Goal: Task Accomplishment & Management: Manage account settings

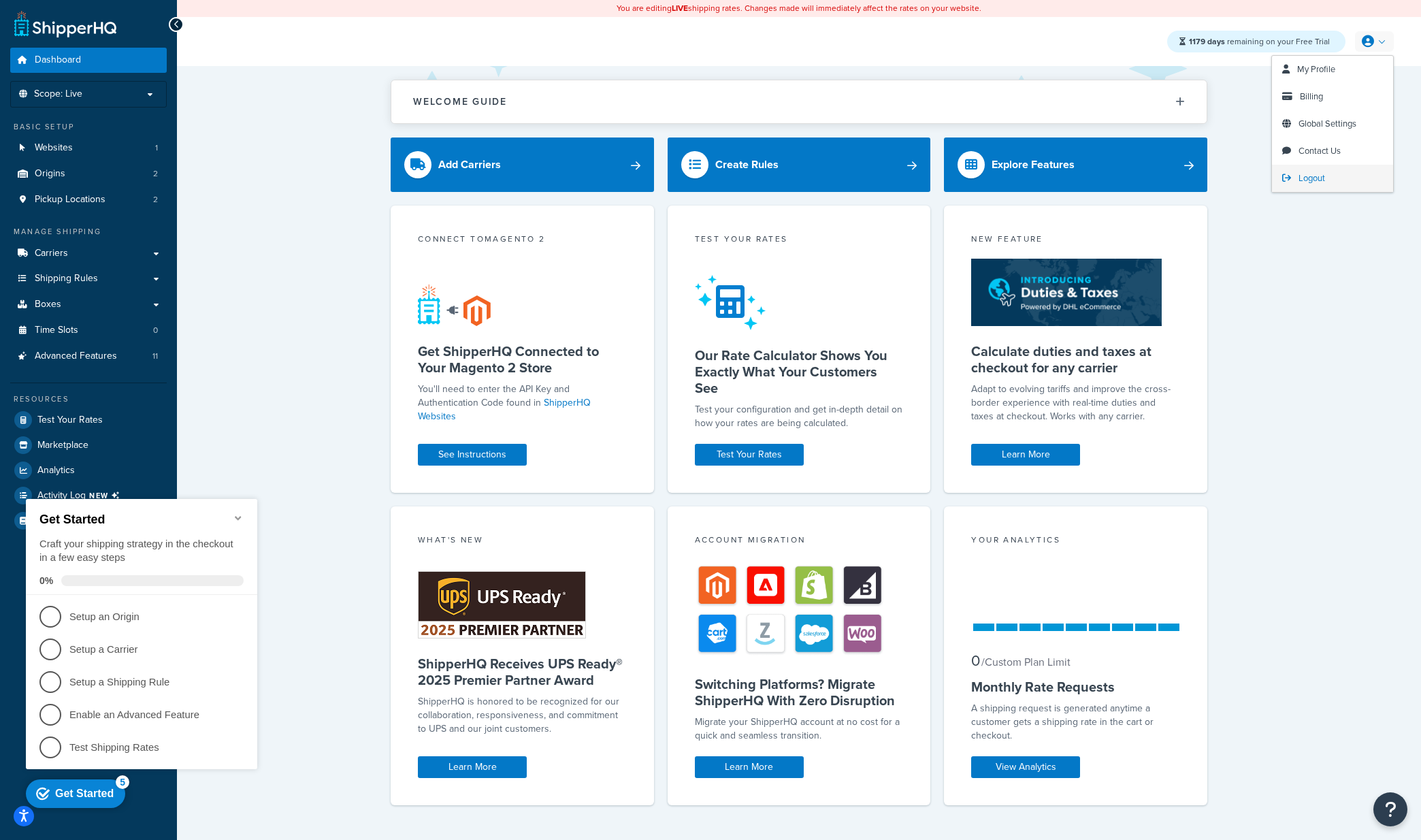
click at [1310, 175] on span "Logout" at bounding box center [1311, 178] width 26 height 13
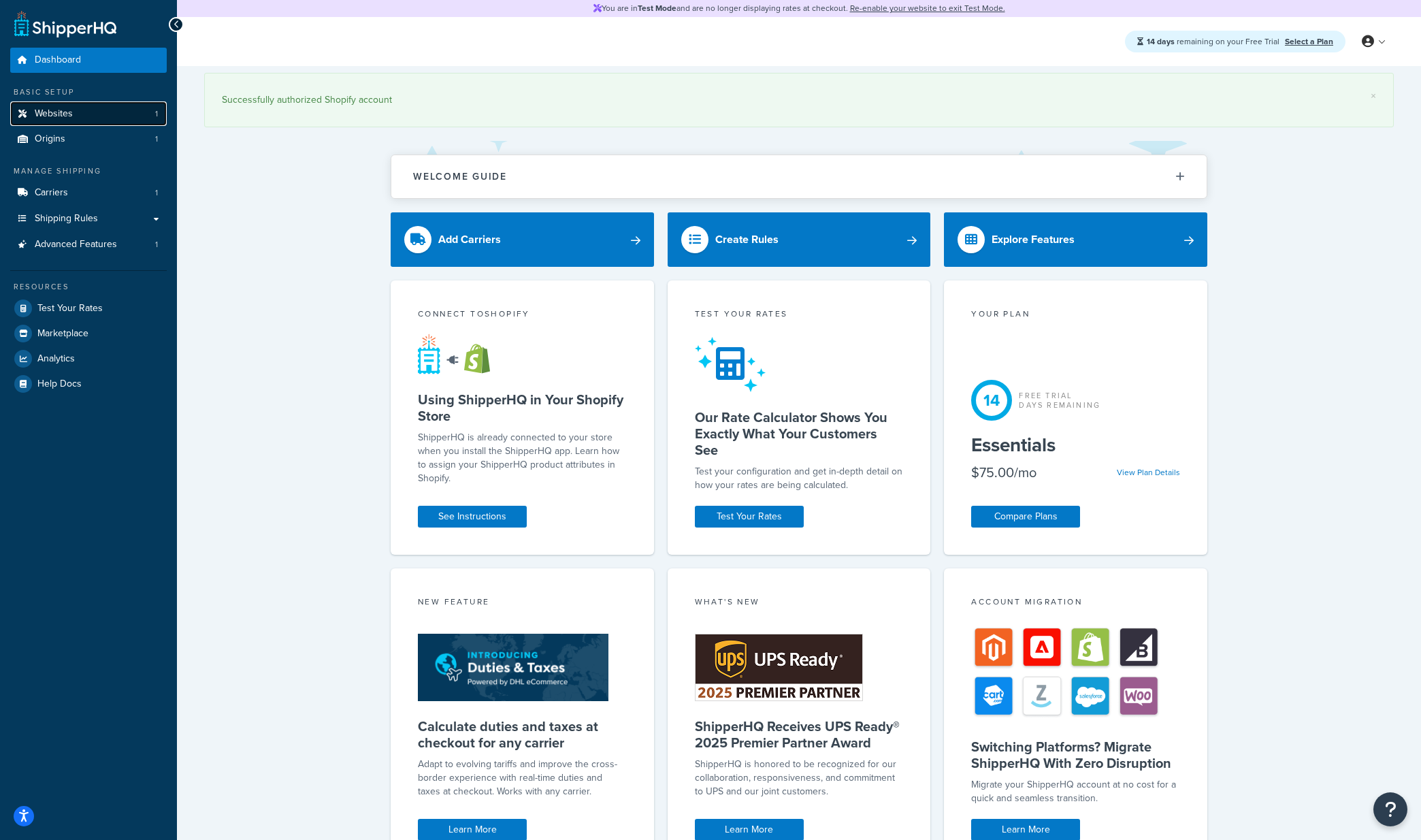
click at [50, 114] on span "Websites" at bounding box center [53, 114] width 38 height 11
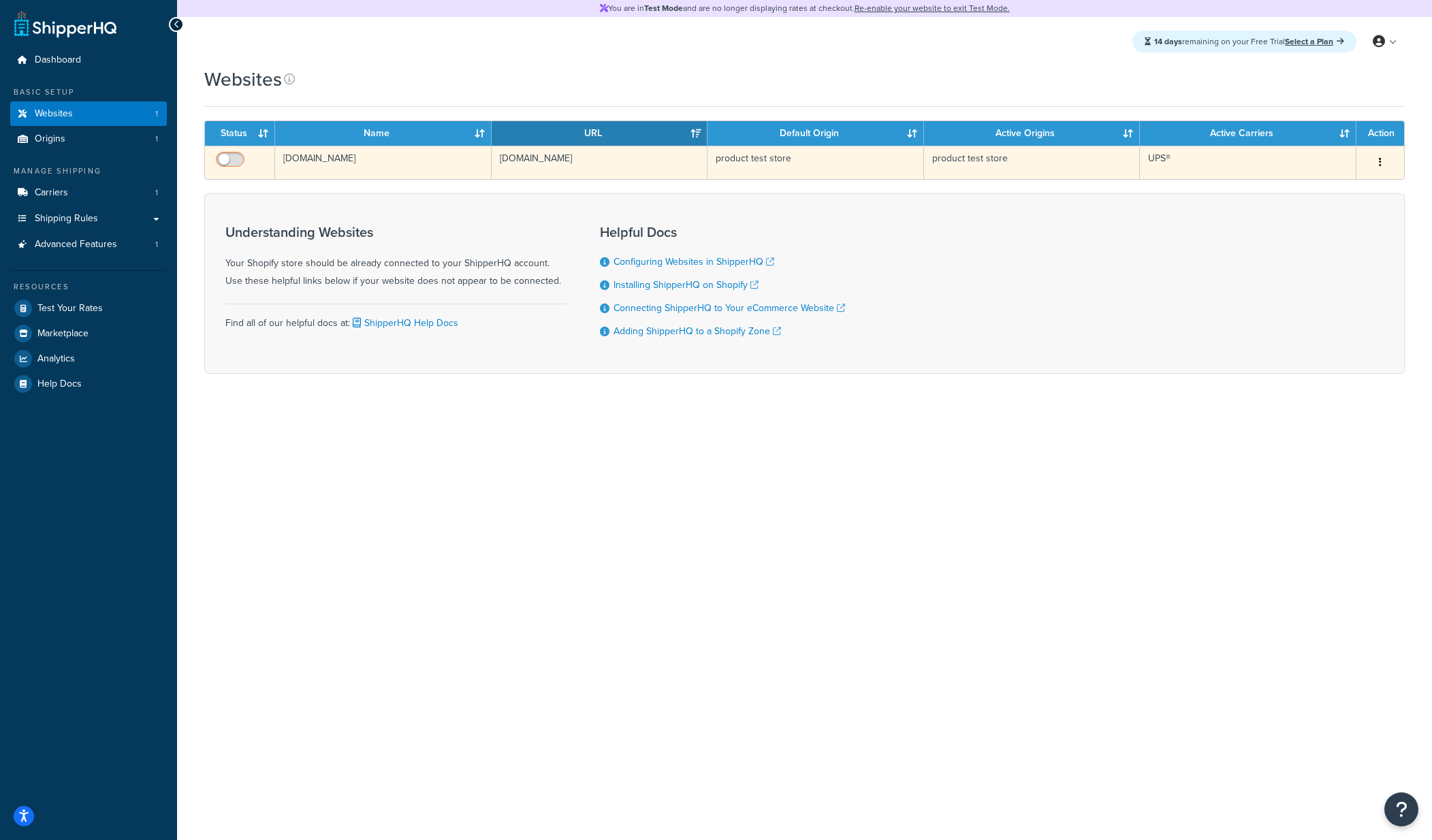
click at [237, 163] on input "checkbox" at bounding box center [232, 163] width 38 height 17
checkbox input "true"
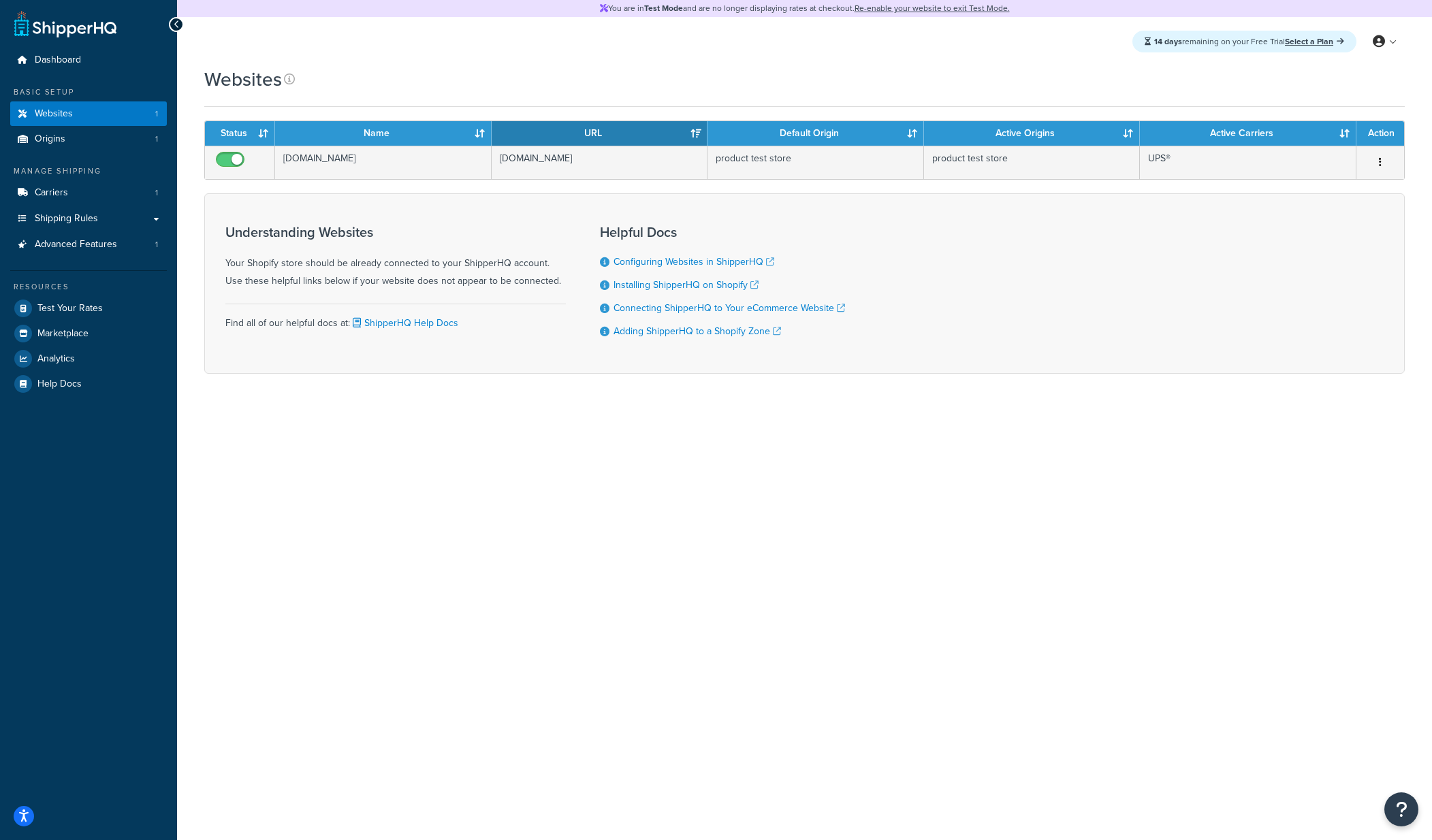
click at [63, 43] on div "Dashboard Basic Setup Websites 1 Origins 1 Manage Shipping Carriers 1 Shipping …" at bounding box center [88, 420] width 177 height 840
click at [60, 57] on span "Dashboard" at bounding box center [57, 60] width 46 height 11
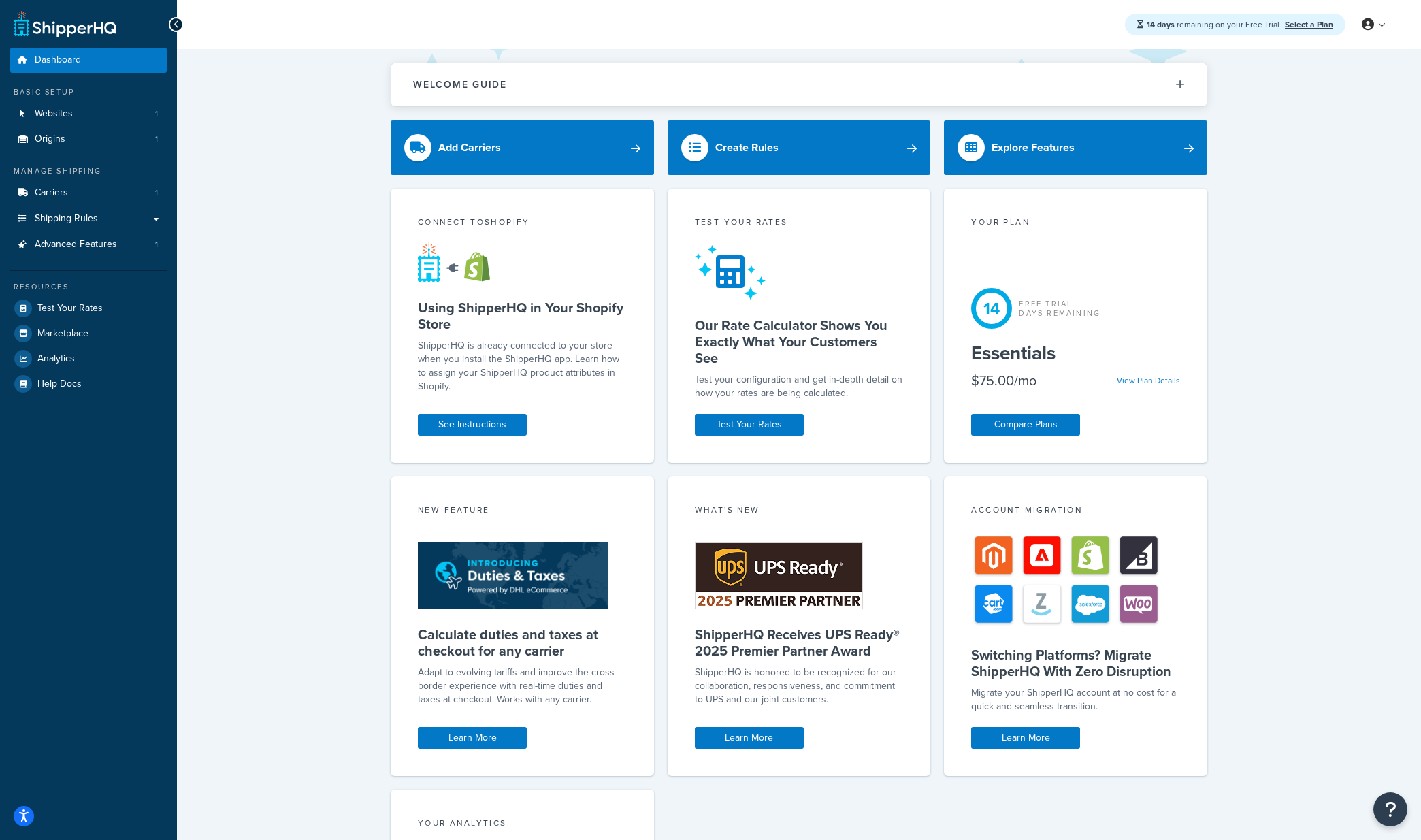
drag, startPoint x: 1288, startPoint y: 437, endPoint x: 1276, endPoint y: 407, distance: 32.3
click at [1282, 419] on div "Welcome Guide Recommendations ShipperHQ: An Overview Carrier Setup Shipping Rul…" at bounding box center [799, 569] width 1244 height 1040
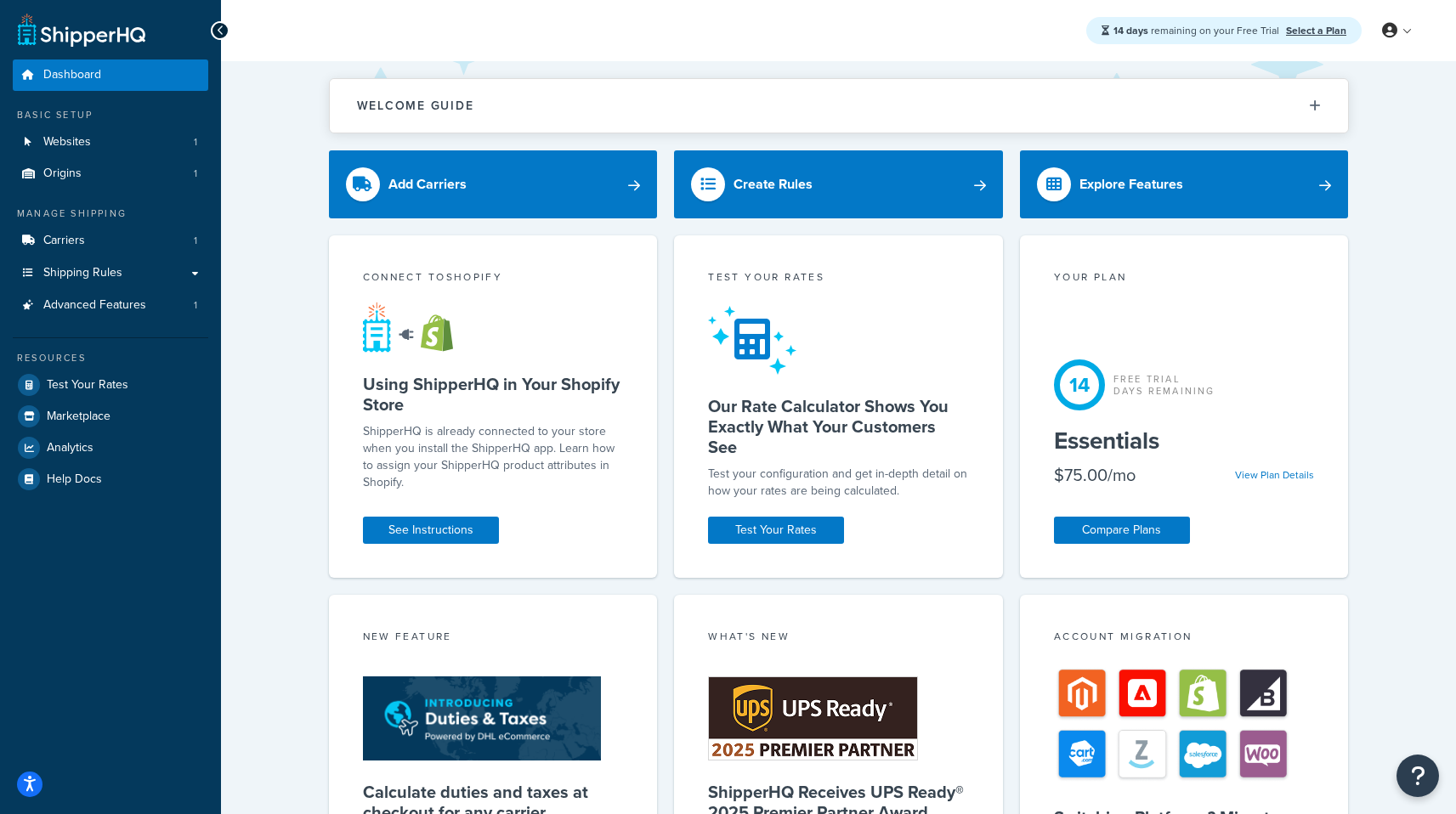
click at [285, 190] on div "Welcome Guide Recommendations ShipperHQ: An Overview Carrier Setup Shipping Rul…" at bounding box center [839, 710] width 1235 height 1299
